Goal: Task Accomplishment & Management: Manage account settings

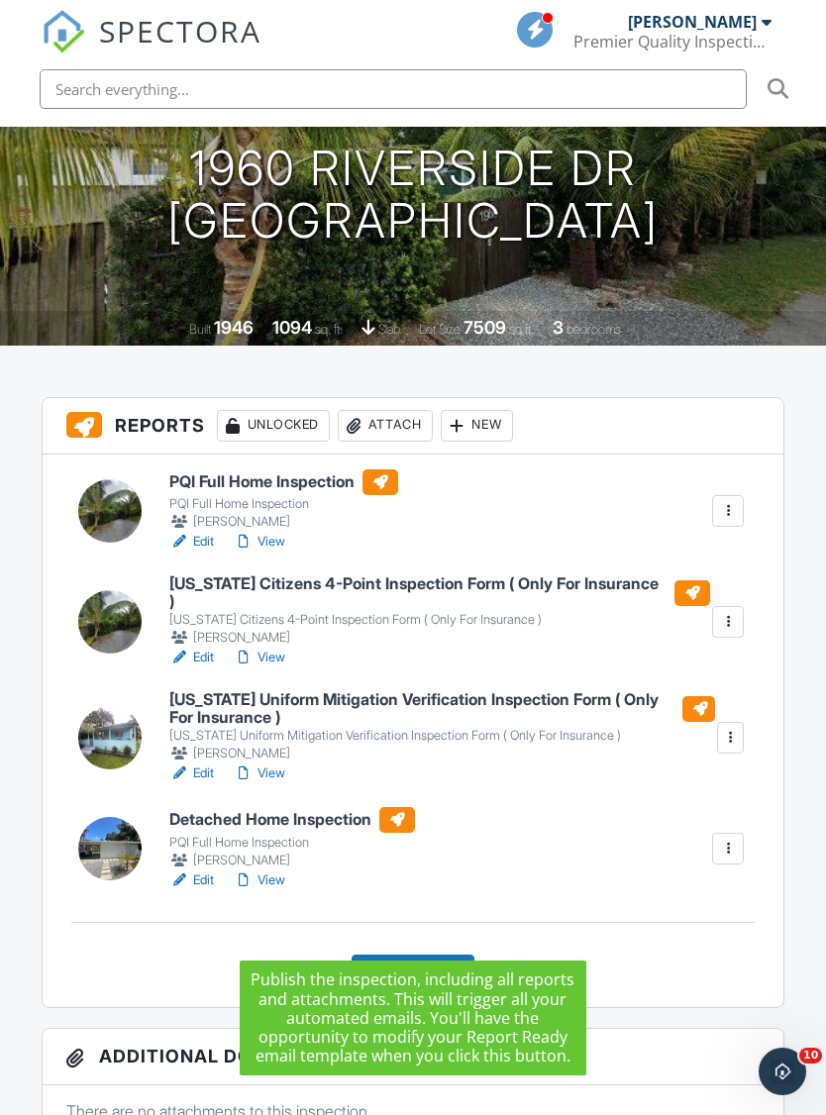
click at [436, 955] on div "Publish All" at bounding box center [414, 974] width 124 height 38
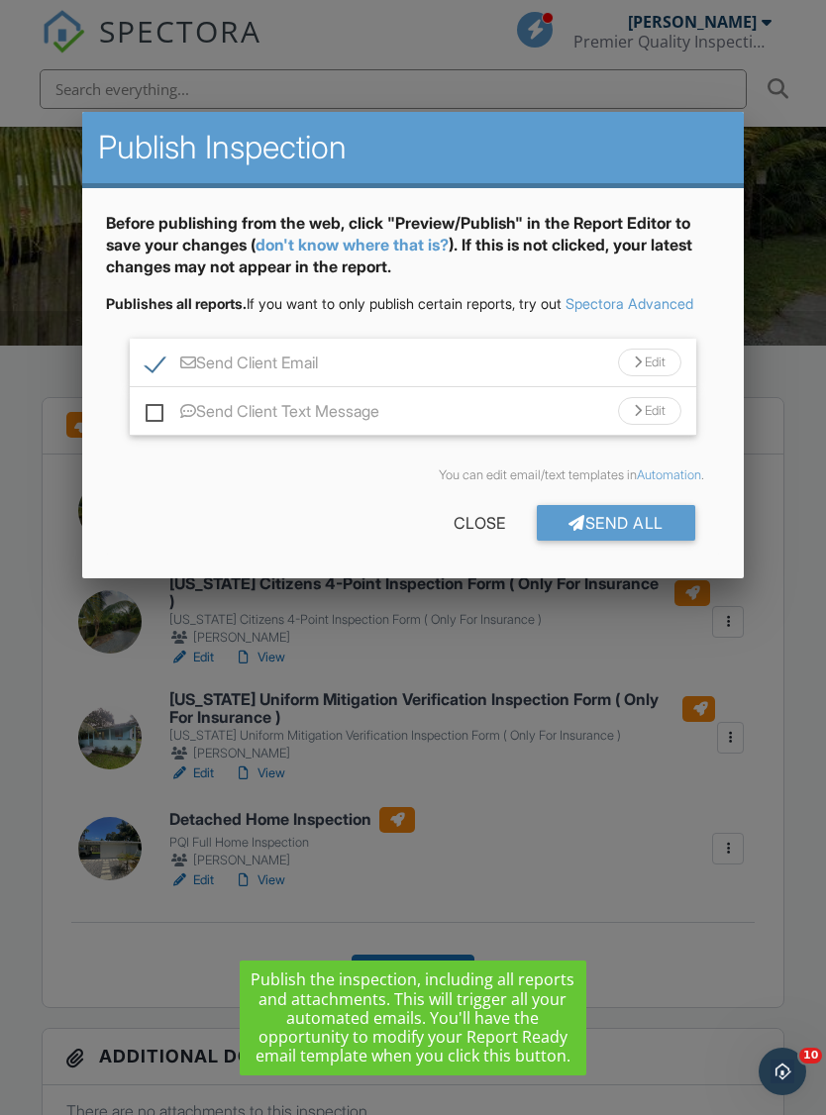
click at [646, 535] on div "Send All" at bounding box center [616, 523] width 158 height 36
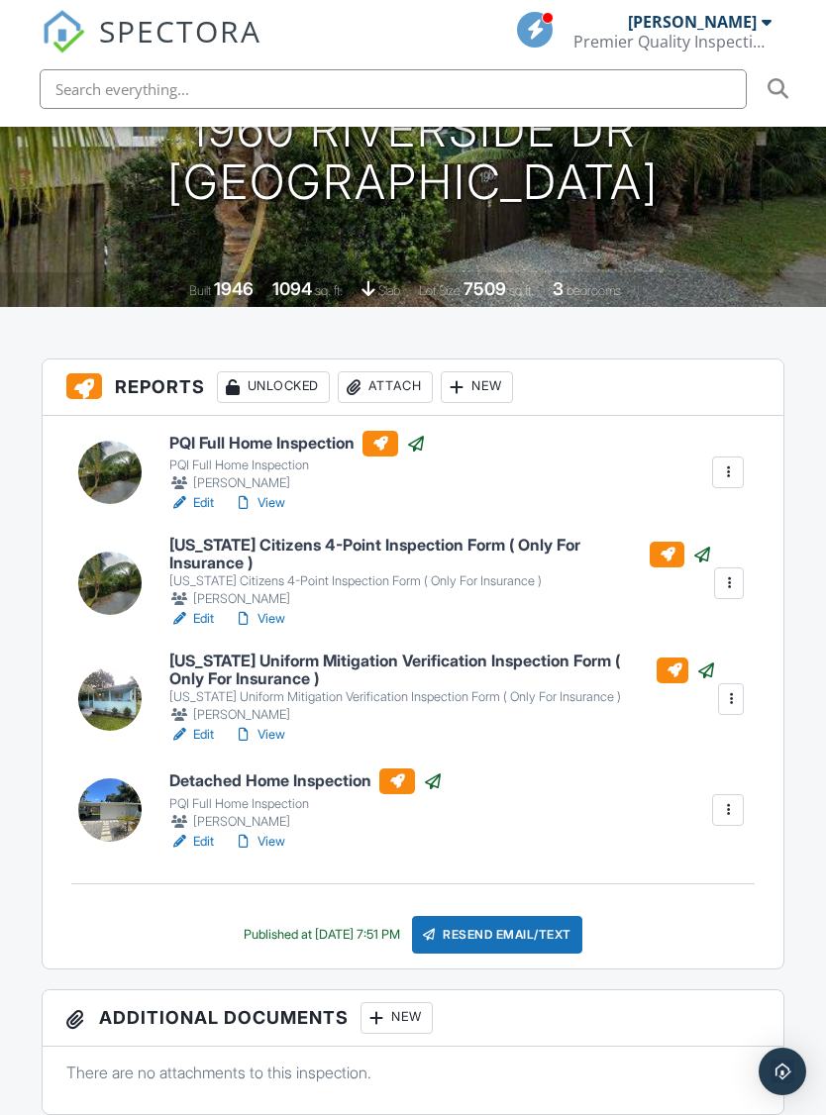
scroll to position [359, 0]
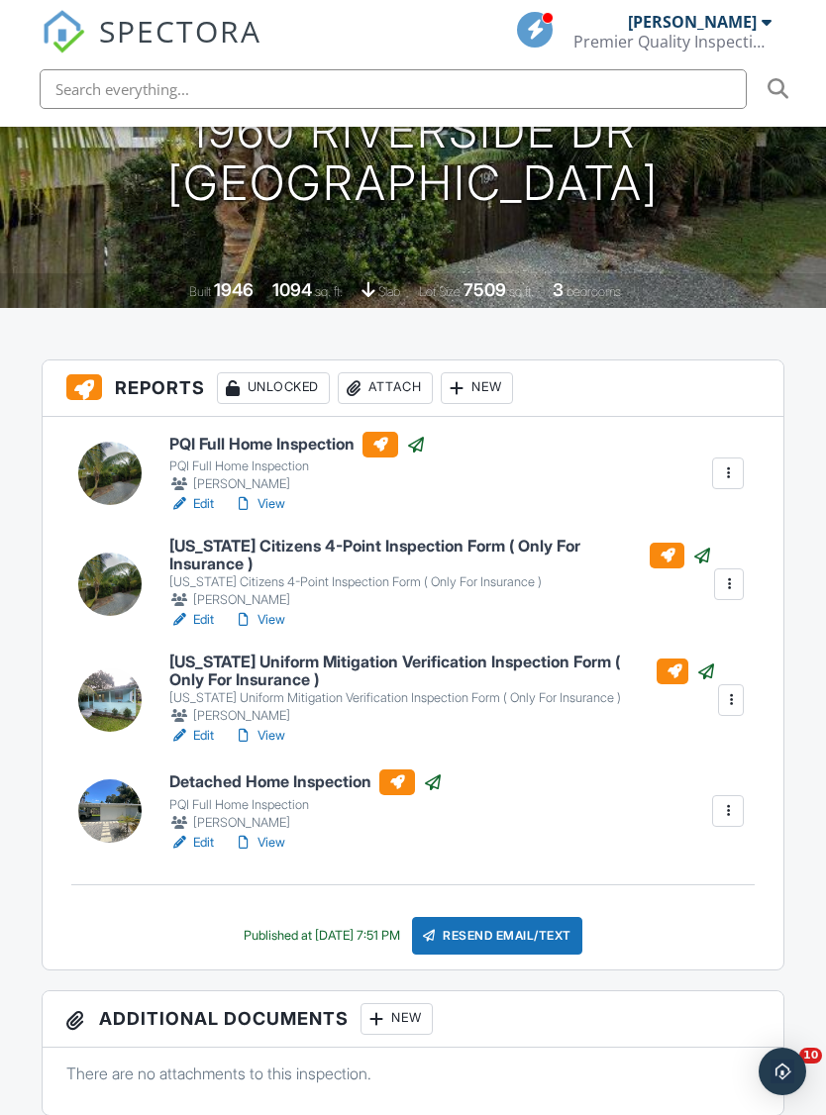
click at [266, 494] on link "View" at bounding box center [259, 504] width 51 height 20
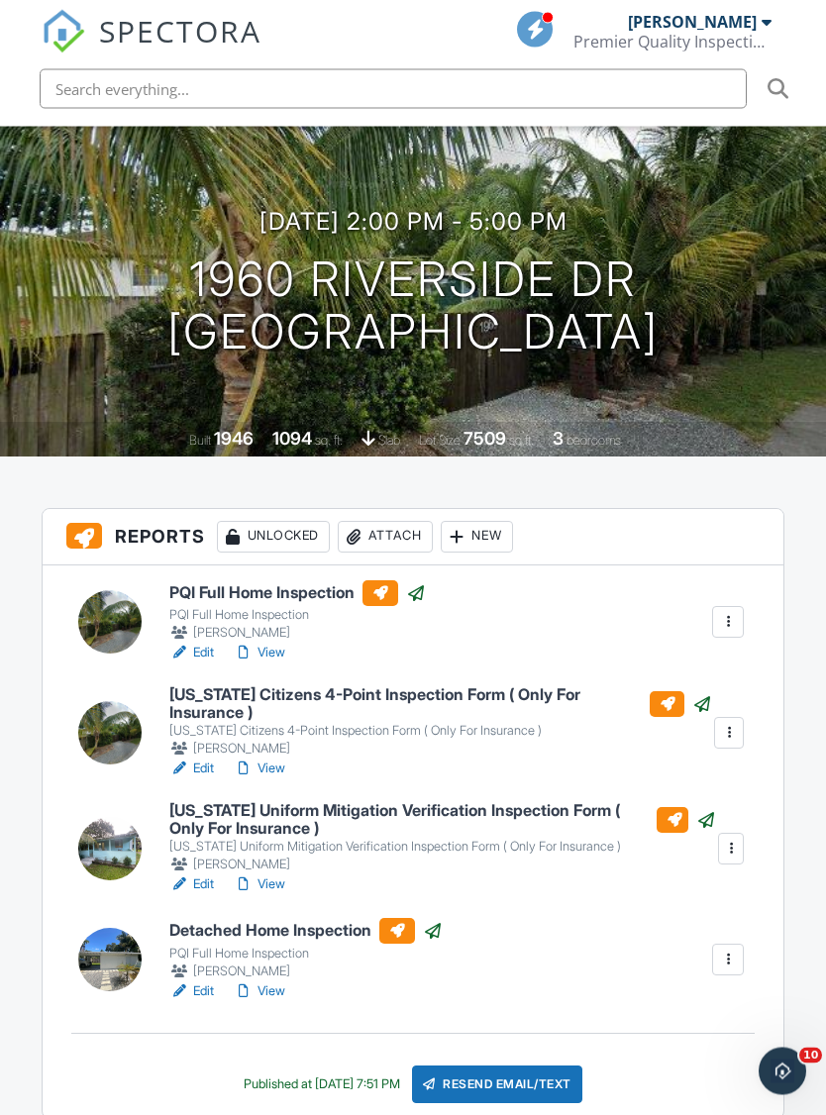
scroll to position [280, 0]
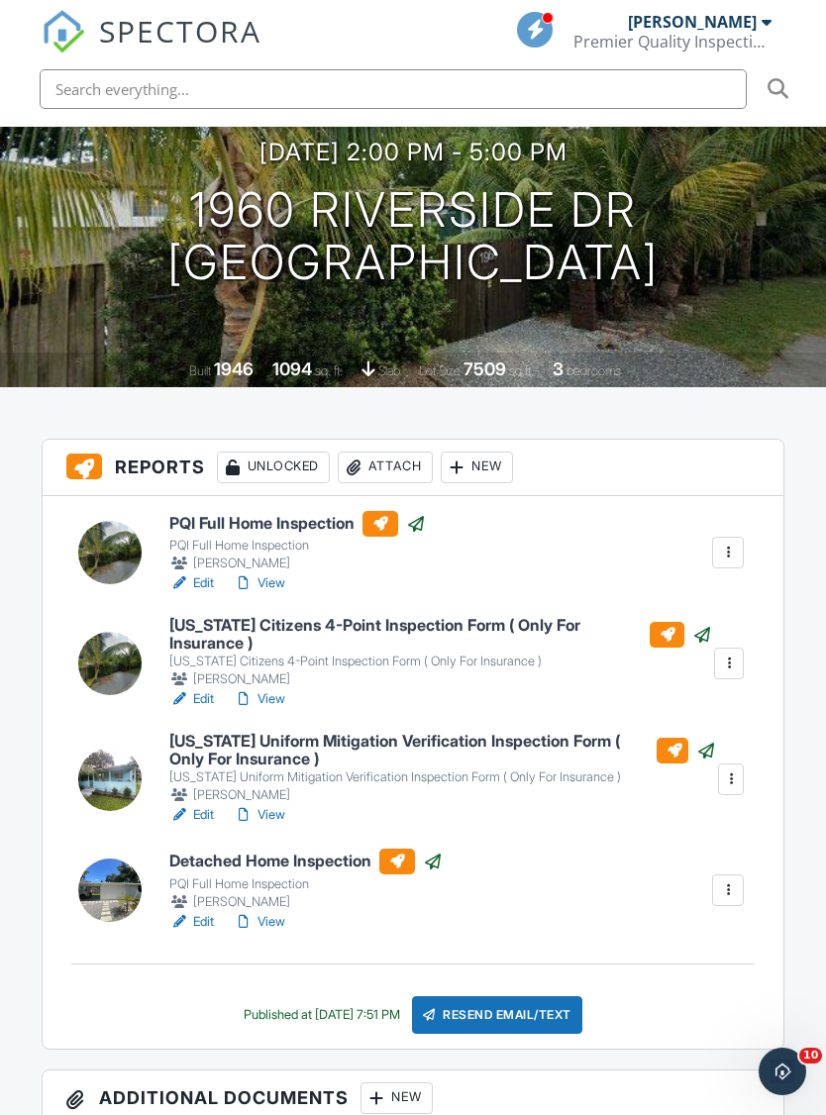
click at [273, 573] on link "View" at bounding box center [259, 583] width 51 height 20
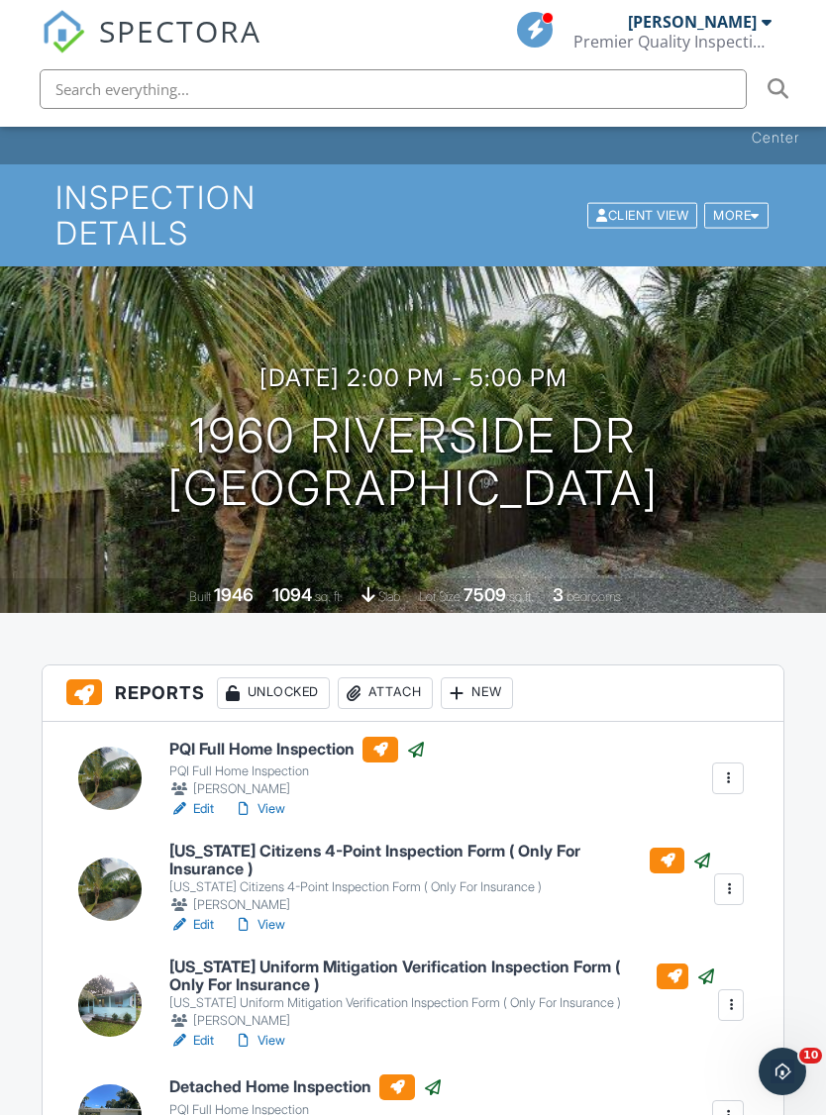
scroll to position [56, 0]
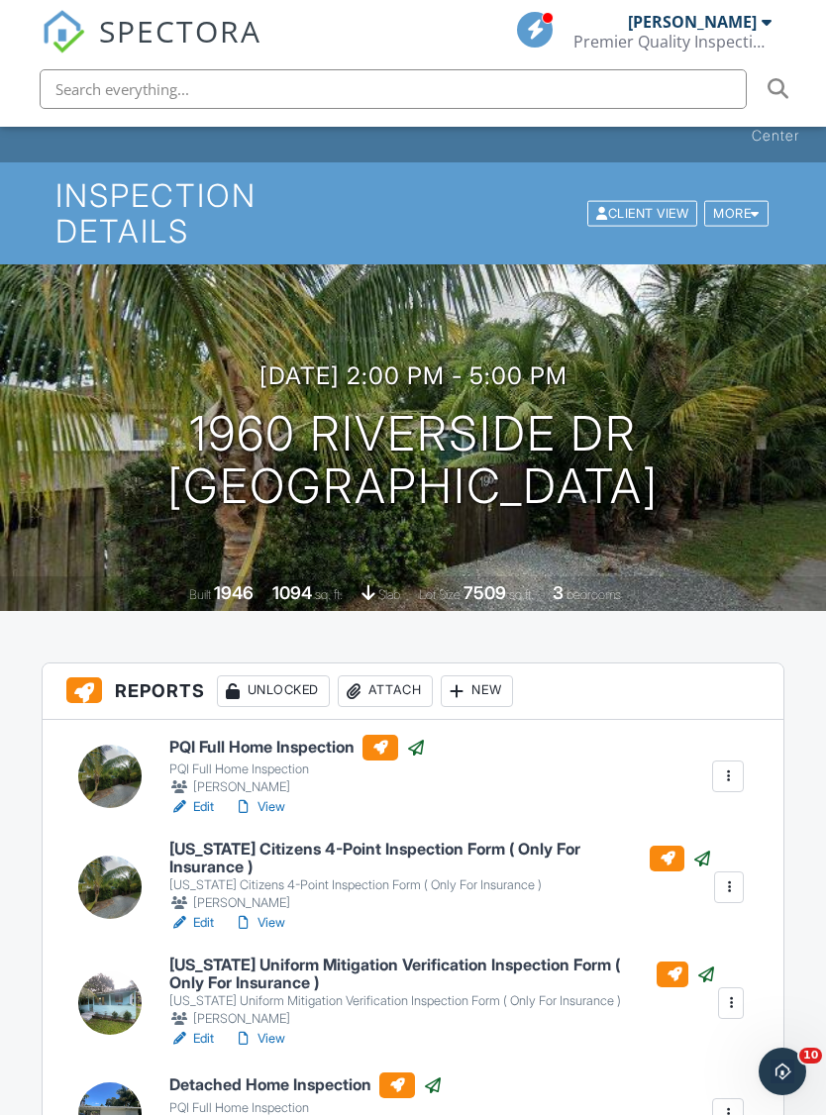
click at [271, 797] on link "View" at bounding box center [259, 807] width 51 height 20
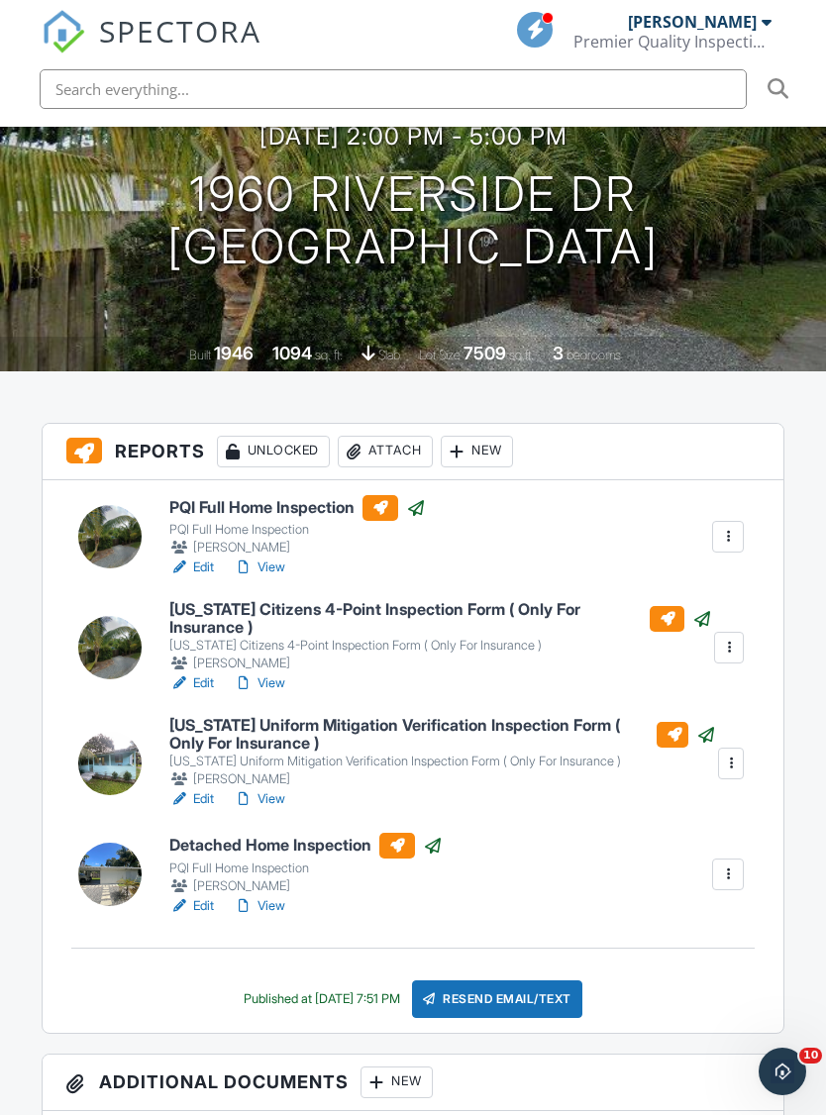
click at [284, 558] on link "View" at bounding box center [259, 568] width 51 height 20
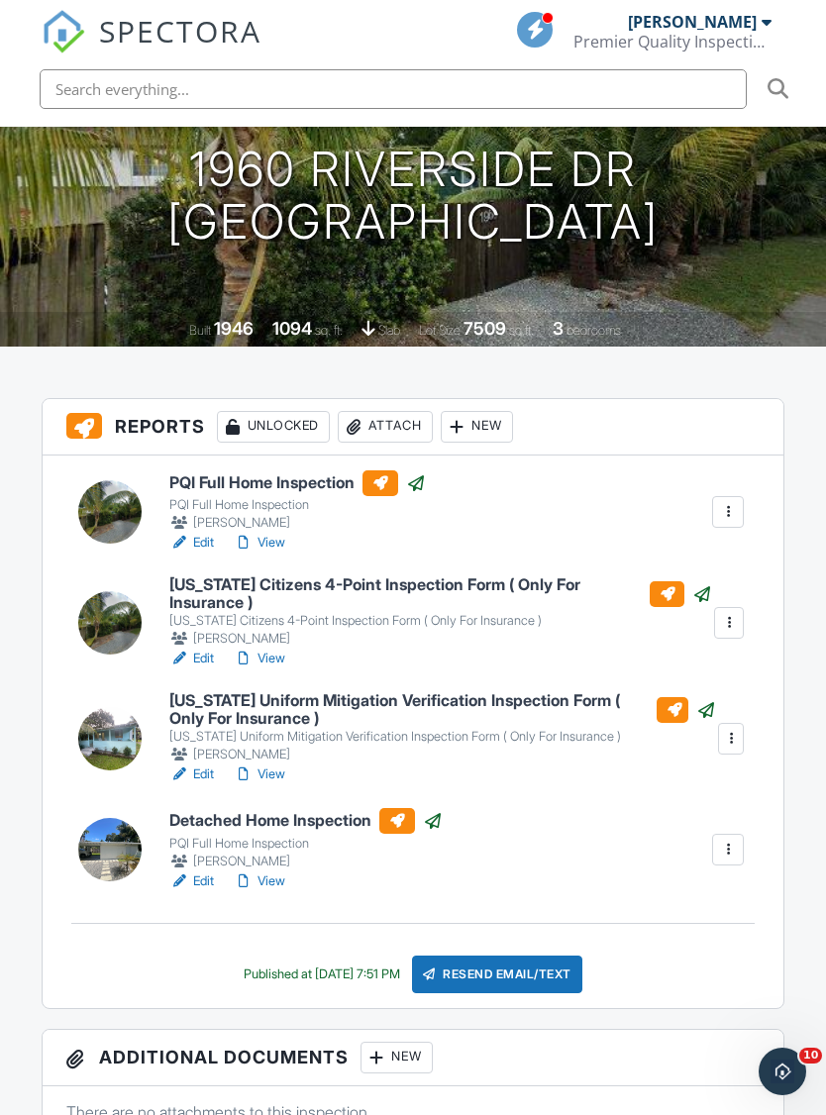
scroll to position [390, 0]
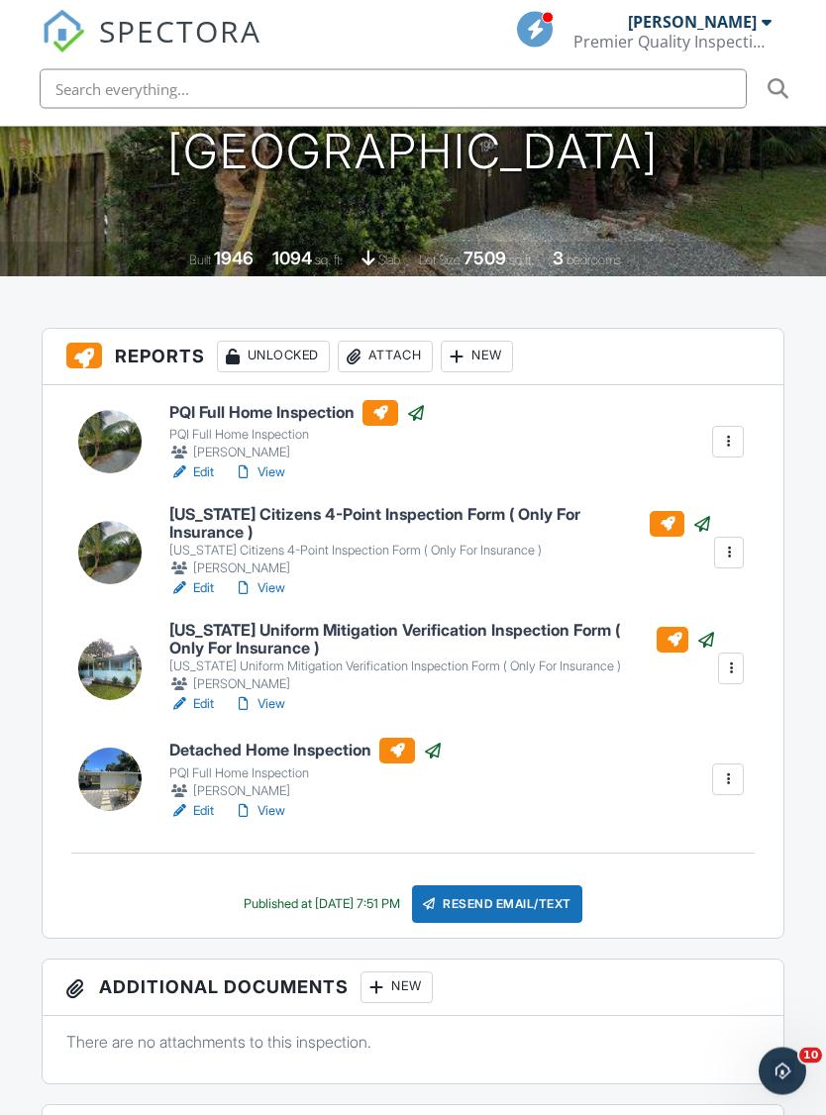
click at [273, 579] on link "View" at bounding box center [259, 589] width 51 height 20
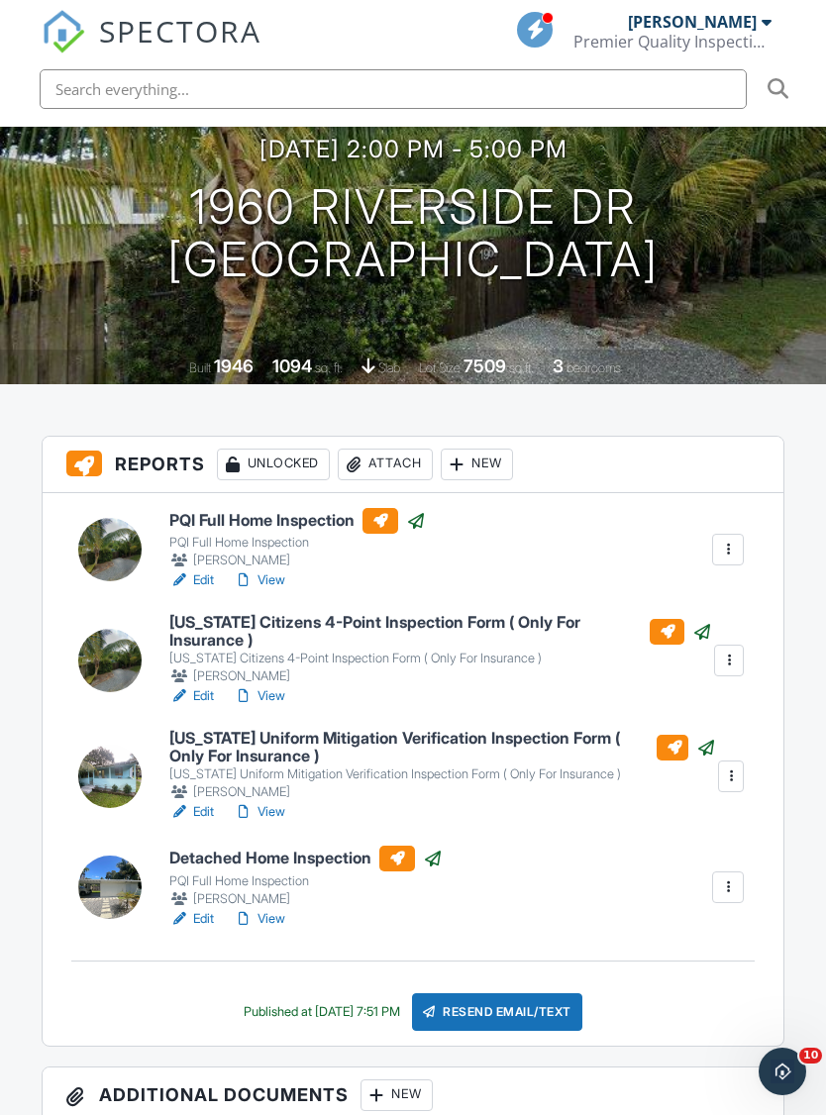
click at [275, 667] on div "[PERSON_NAME]" at bounding box center [440, 677] width 542 height 20
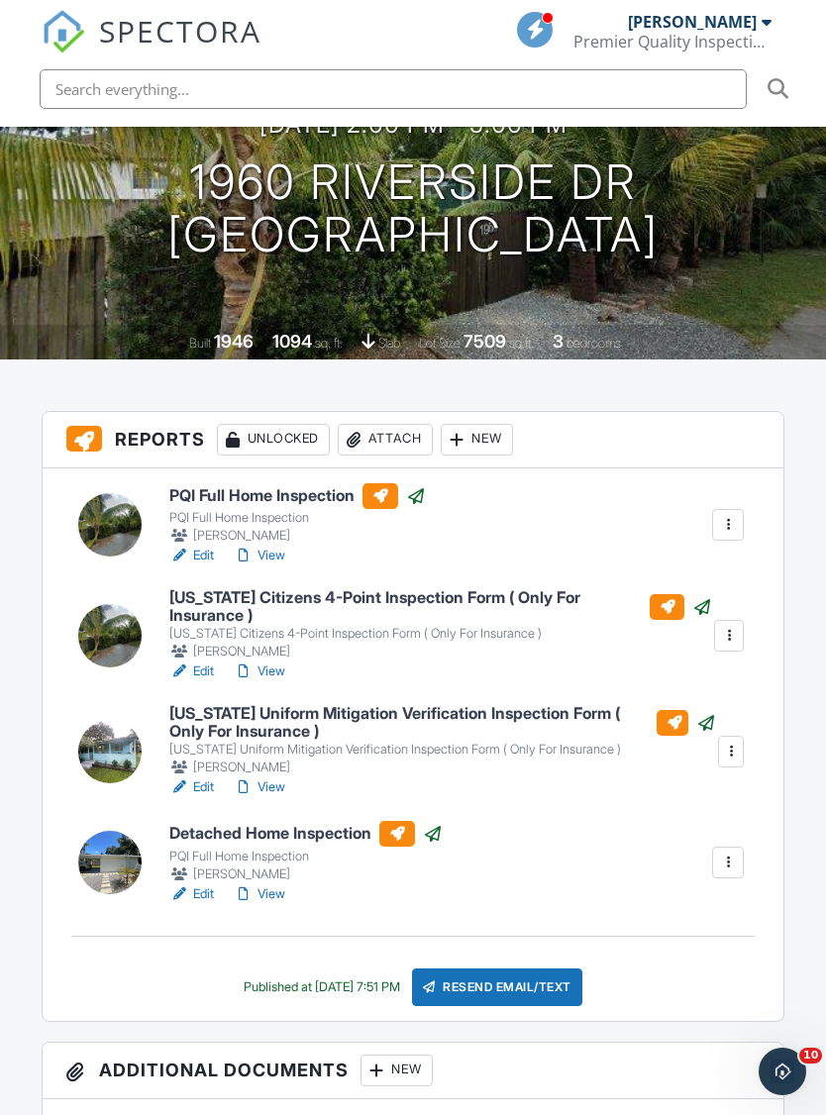
click at [276, 662] on link "View" at bounding box center [259, 672] width 51 height 20
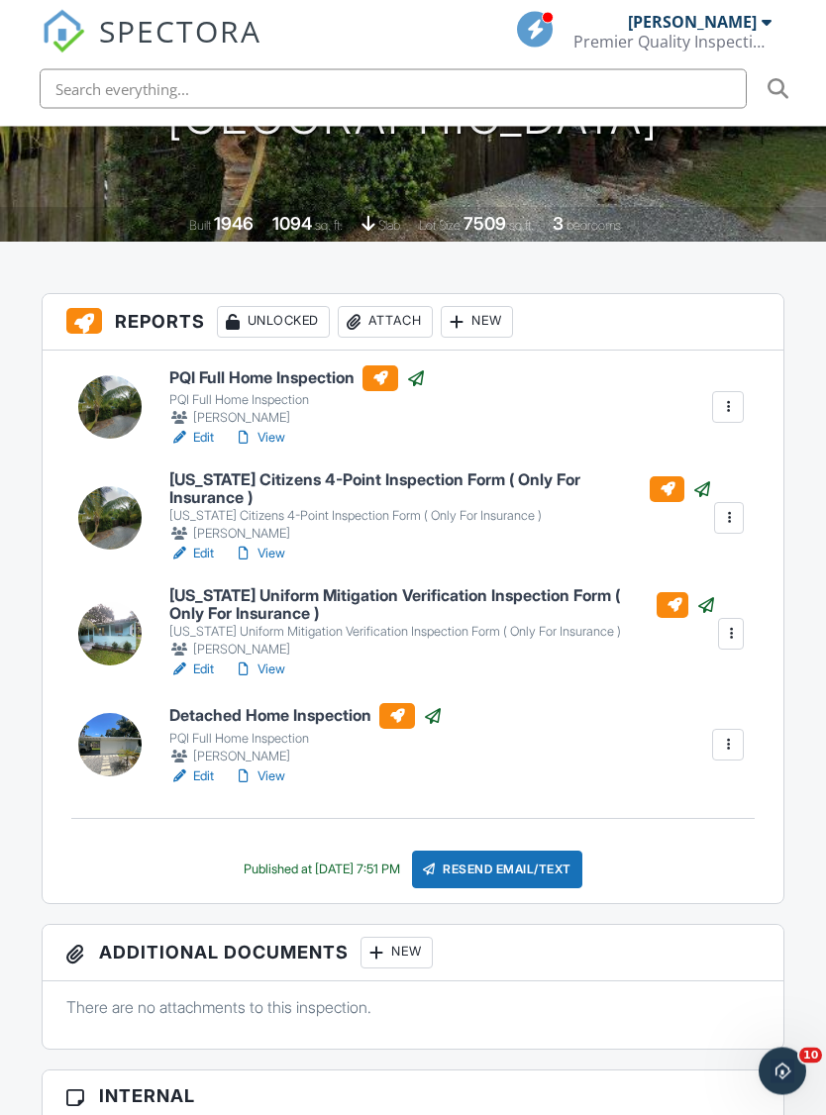
scroll to position [426, 0]
click at [260, 660] on link "View" at bounding box center [259, 670] width 51 height 20
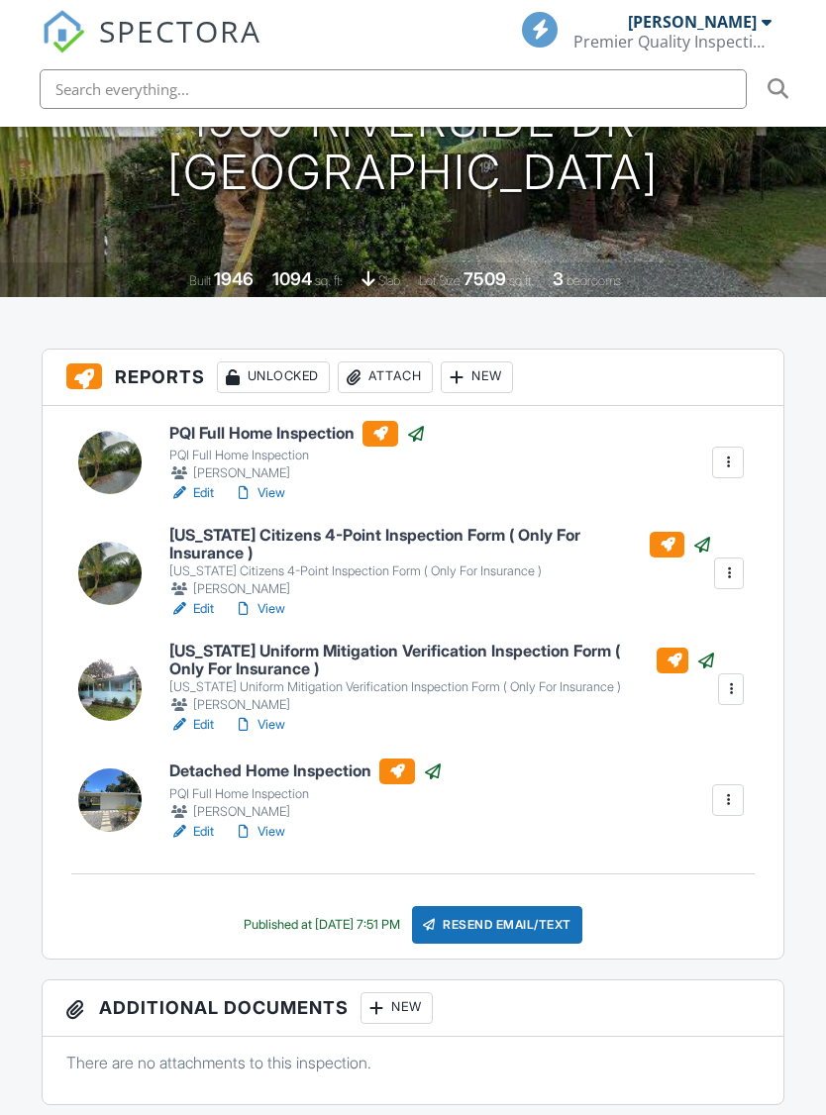
scroll to position [370, 0]
click at [279, 822] on link "View" at bounding box center [259, 832] width 51 height 20
